Goal: Obtain resource: Download file/media

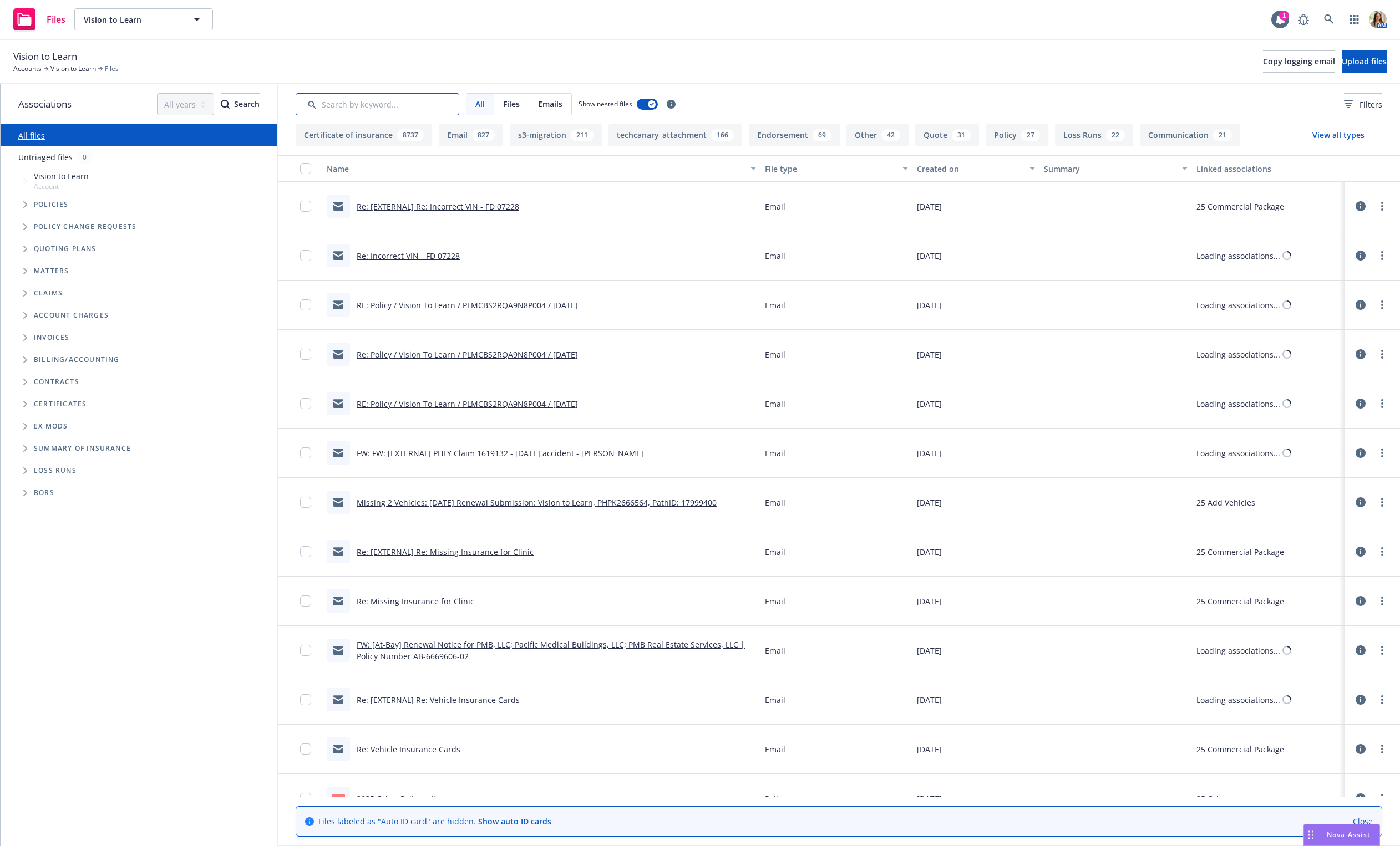
click at [402, 99] on input "Search by keyword..." at bounding box center [377, 104] width 164 height 22
type input "ID"
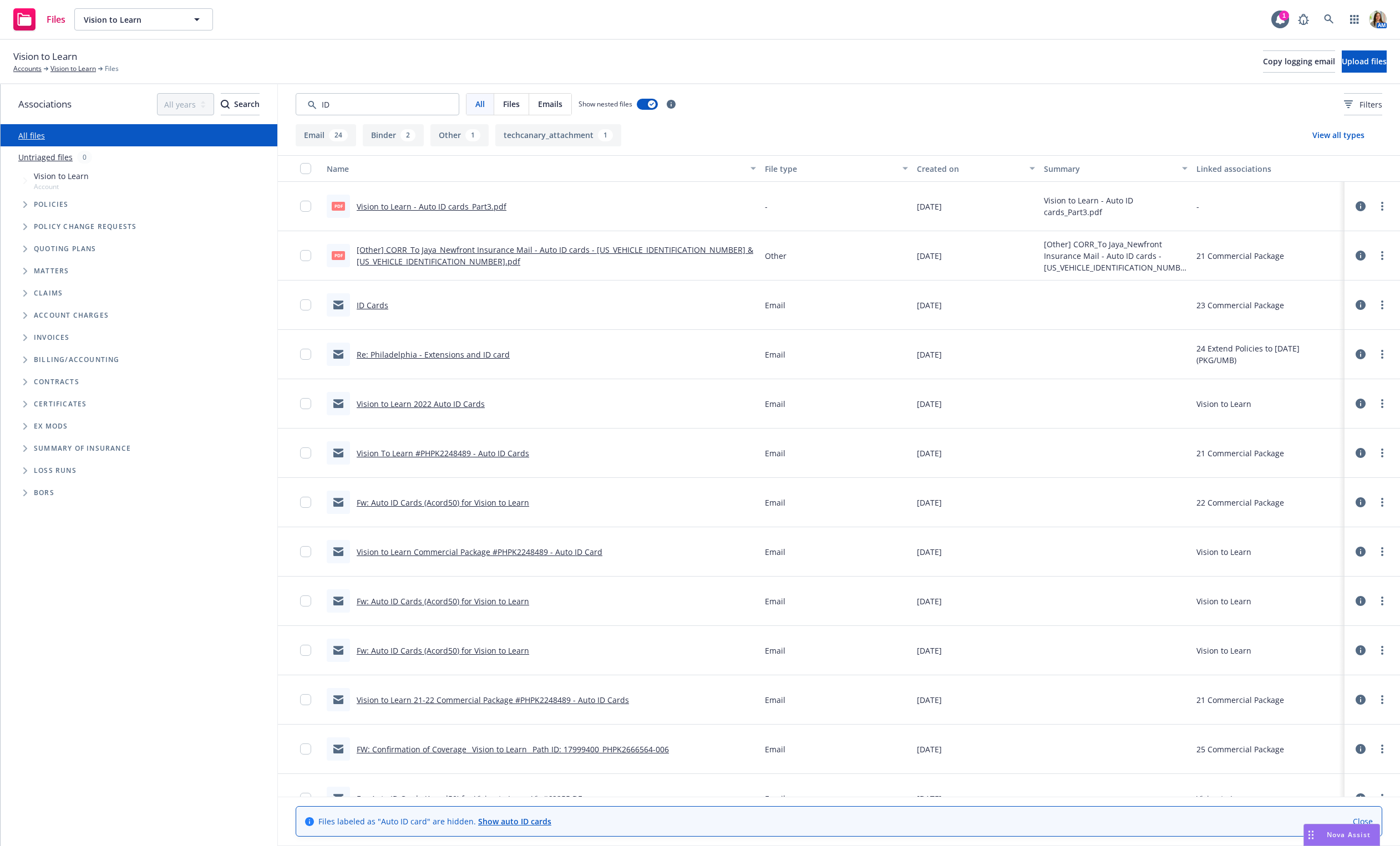
click at [473, 201] on link "Vision to Learn - Auto ID cards_Part3.pdf" at bounding box center [431, 206] width 149 height 10
click at [938, 172] on div "Created on" at bounding box center [970, 169] width 106 height 11
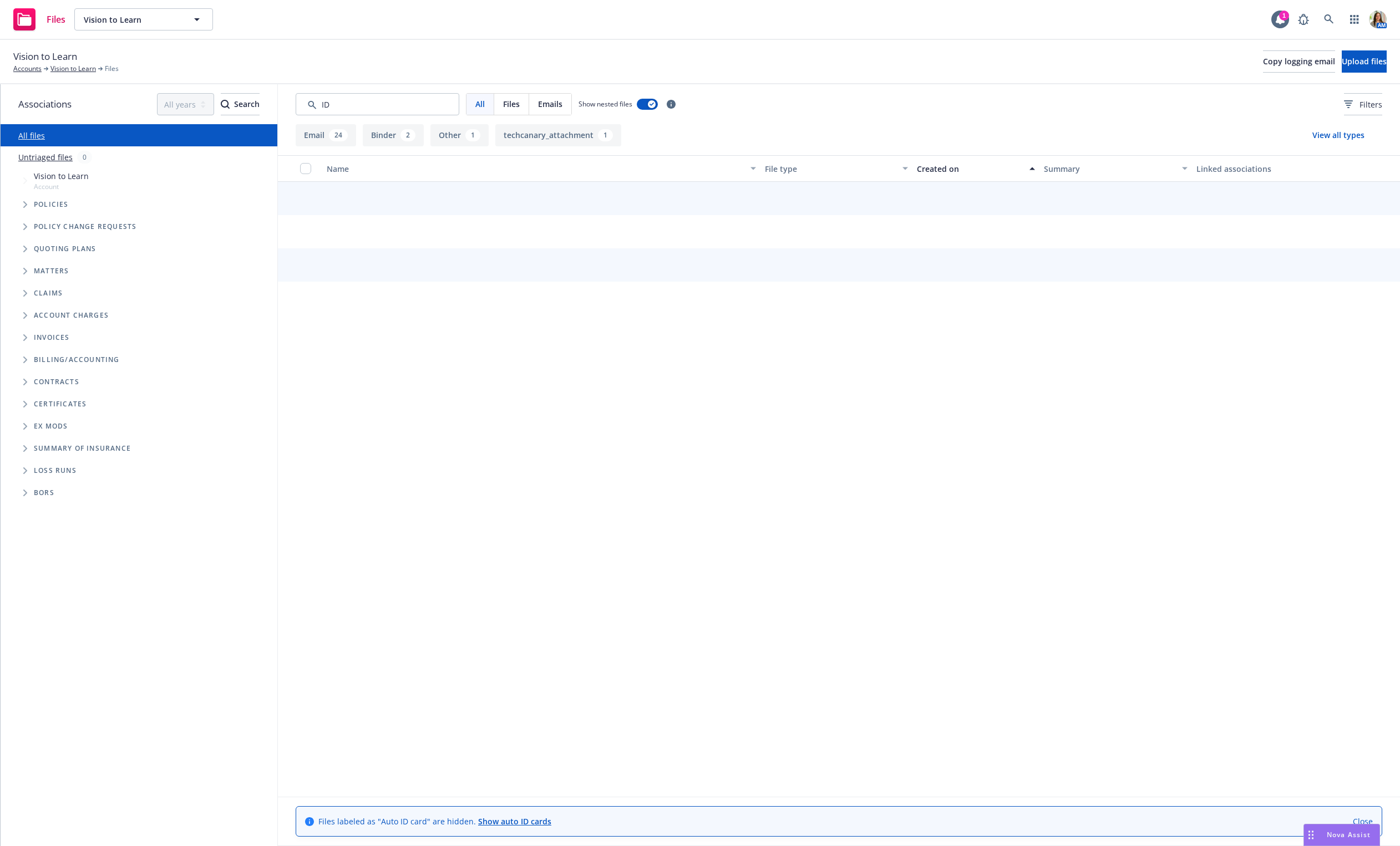
click at [938, 172] on div "Created on" at bounding box center [970, 169] width 106 height 11
